Goal: Navigation & Orientation: Find specific page/section

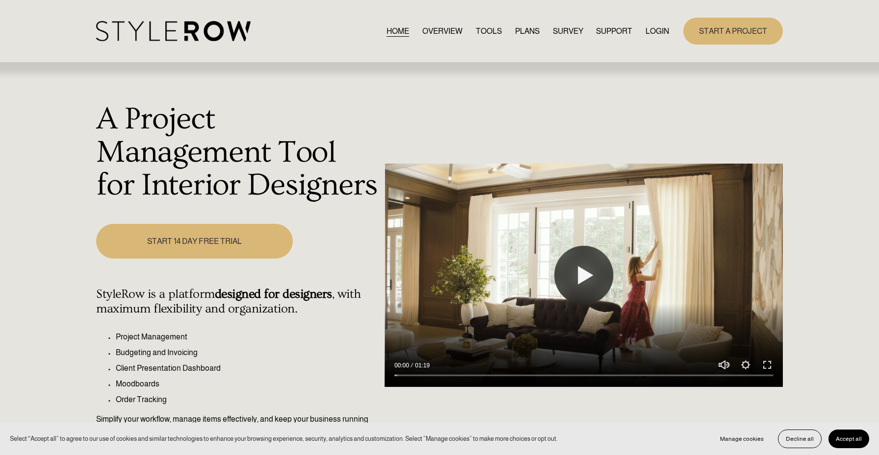
click at [652, 35] on link "LOGIN" at bounding box center [657, 31] width 24 height 13
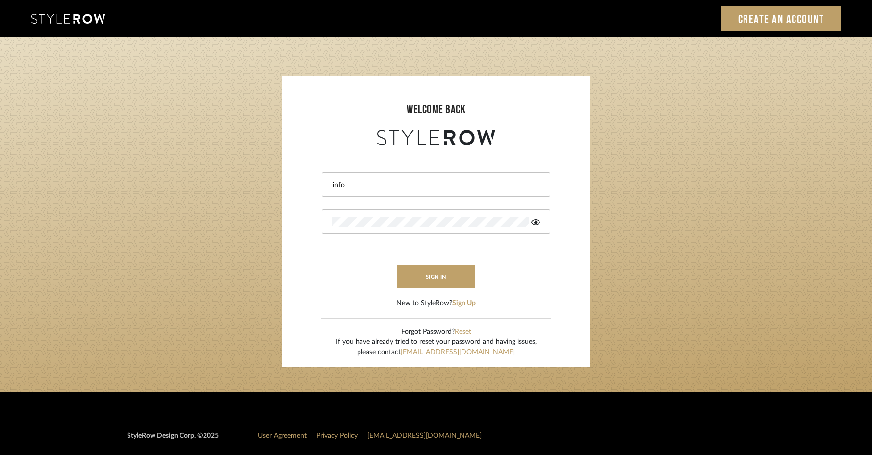
type input "[EMAIL_ADDRESS][DOMAIN_NAME]"
click at [439, 214] on div at bounding box center [436, 221] width 228 height 25
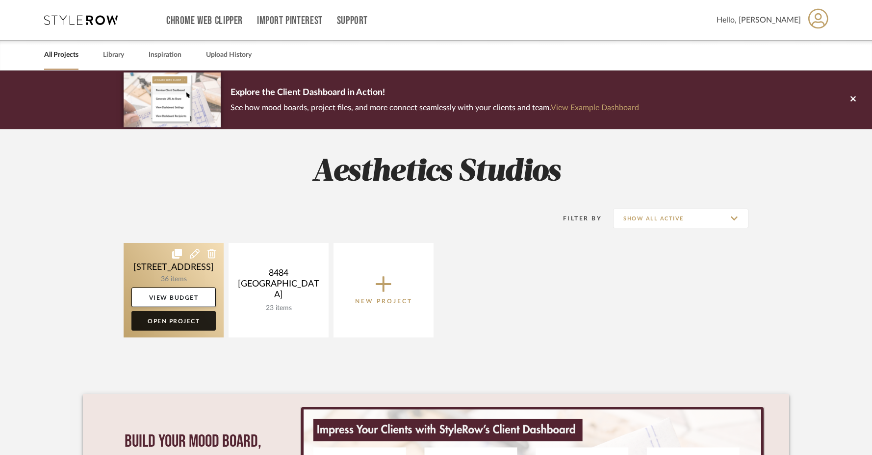
click at [192, 323] on link "Open Project" at bounding box center [173, 321] width 84 height 20
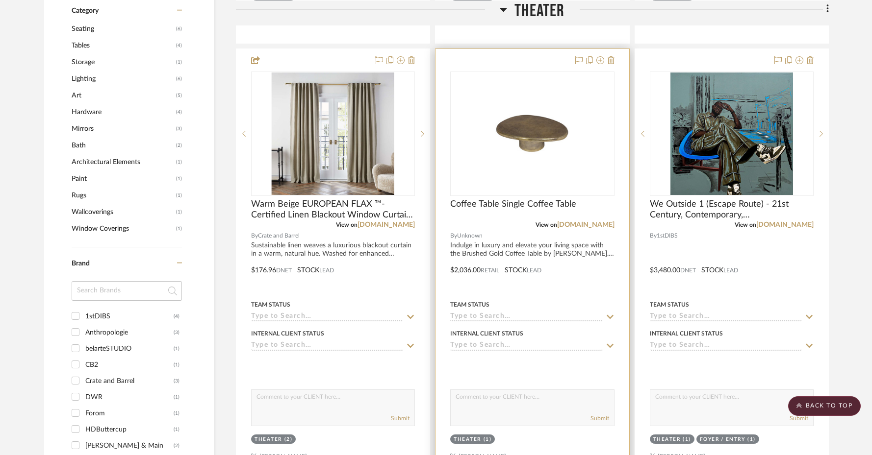
scroll to position [524, 0]
